Goal: Task Accomplishment & Management: Use online tool/utility

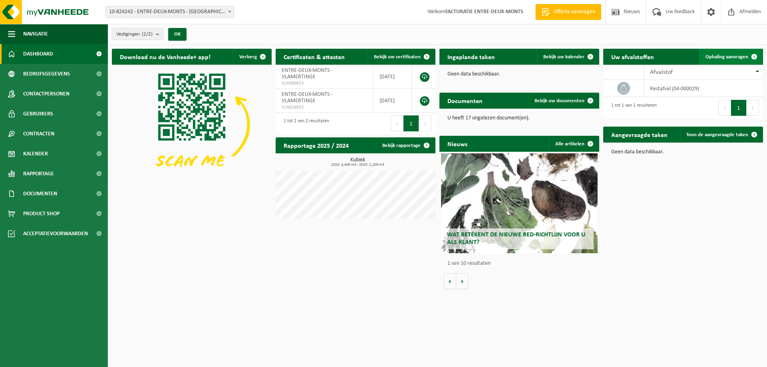
click at [712, 55] on span "Ophaling aanvragen" at bounding box center [726, 56] width 43 height 5
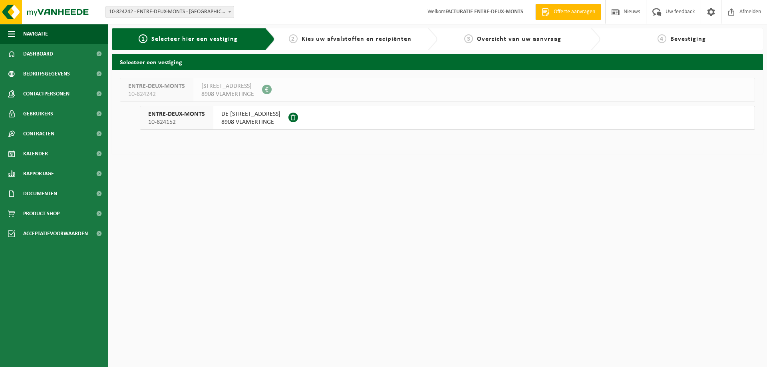
click at [266, 118] on span "DE MONTMORENCYSTRAAT 14" at bounding box center [250, 114] width 59 height 8
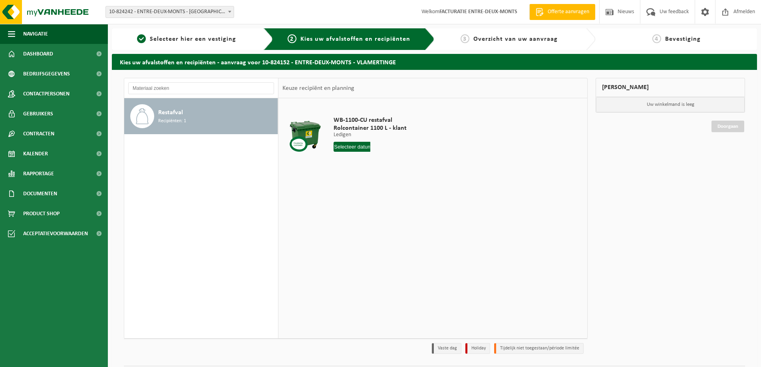
click at [351, 150] on input "text" at bounding box center [351, 147] width 37 height 10
click at [339, 220] on div "13" at bounding box center [341, 217] width 14 height 13
type input "Van 2025-10-13"
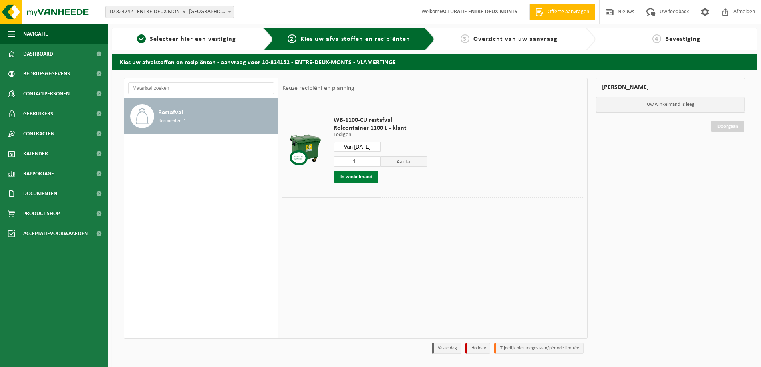
click at [350, 174] on button "In winkelmand" at bounding box center [356, 177] width 44 height 13
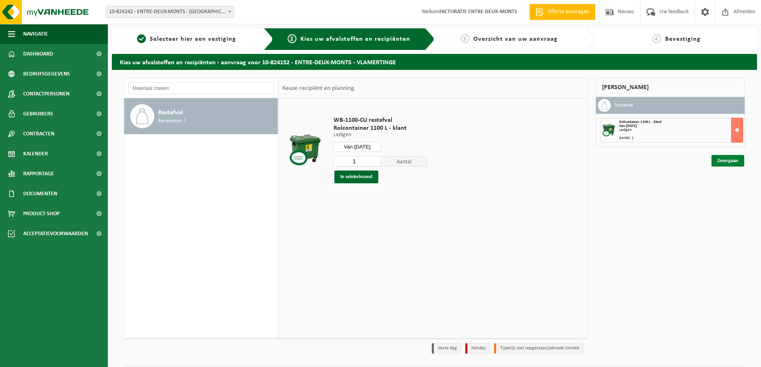
click at [730, 163] on link "Doorgaan" at bounding box center [727, 161] width 33 height 12
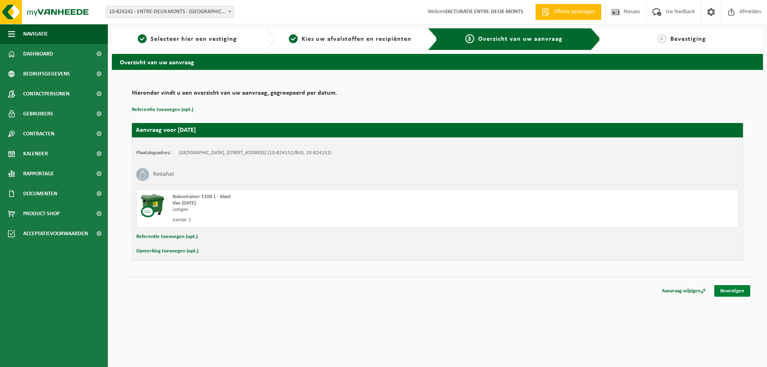
click at [720, 294] on link "Bevestigen" at bounding box center [732, 291] width 36 height 12
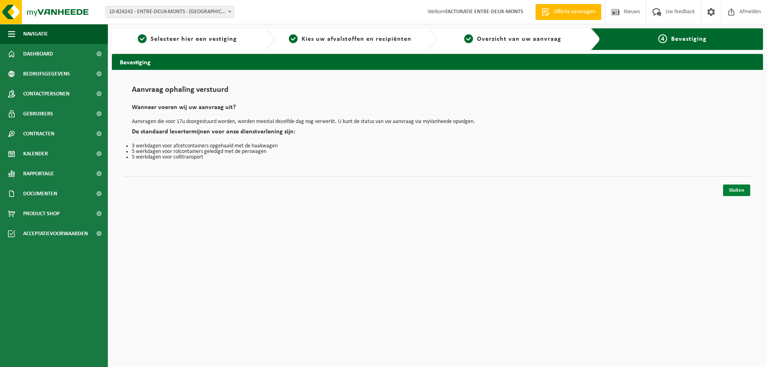
click at [732, 192] on link "Sluiten" at bounding box center [736, 191] width 27 height 12
